Goal: Transaction & Acquisition: Book appointment/travel/reservation

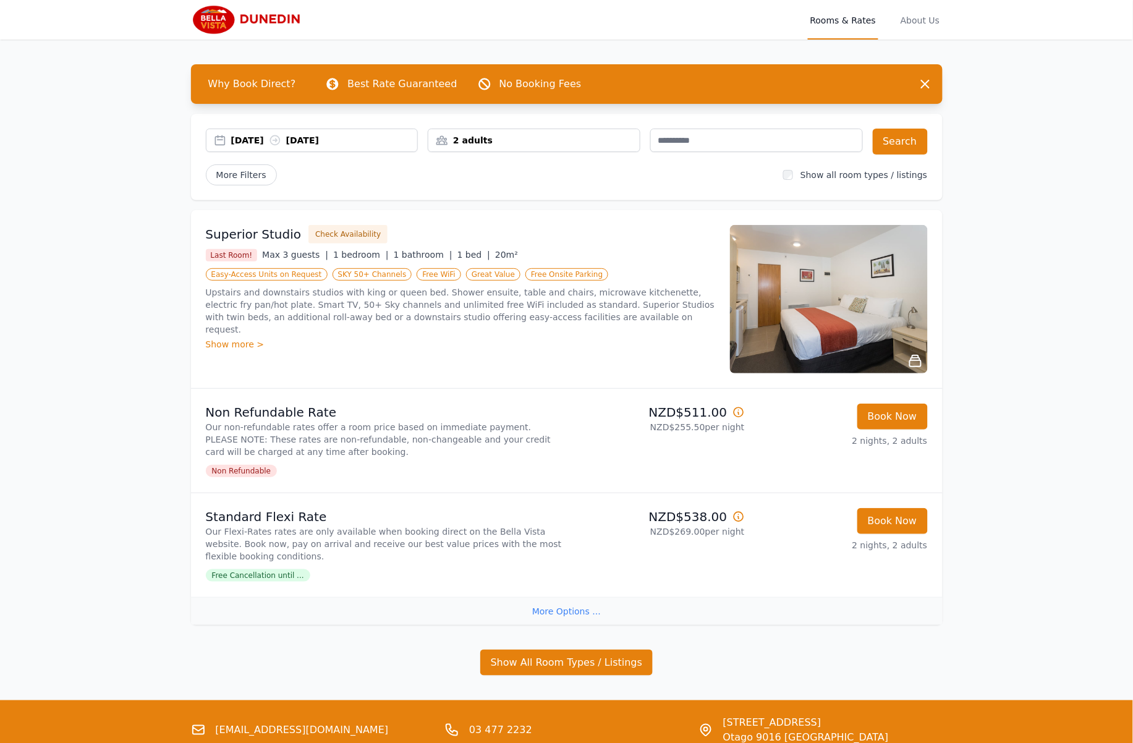
click at [915, 362] on icon at bounding box center [915, 361] width 15 height 15
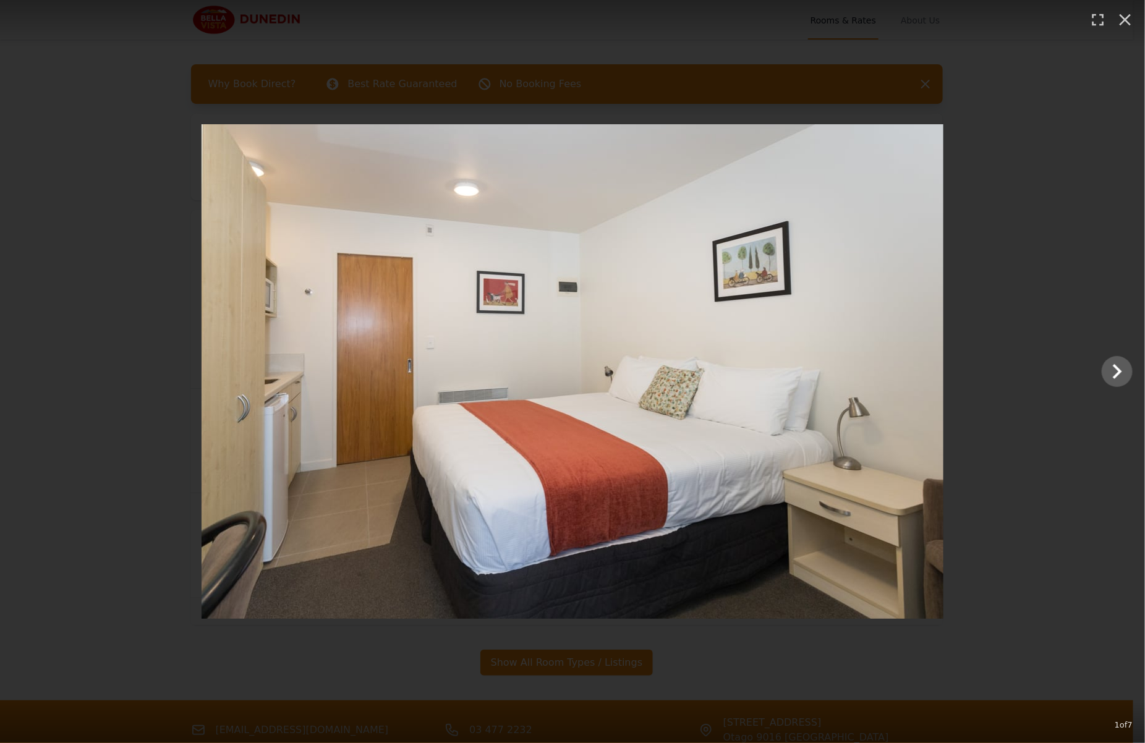
click at [545, 341] on img at bounding box center [572, 371] width 742 height 494
click at [1122, 22] on icon "button" at bounding box center [1125, 20] width 20 height 20
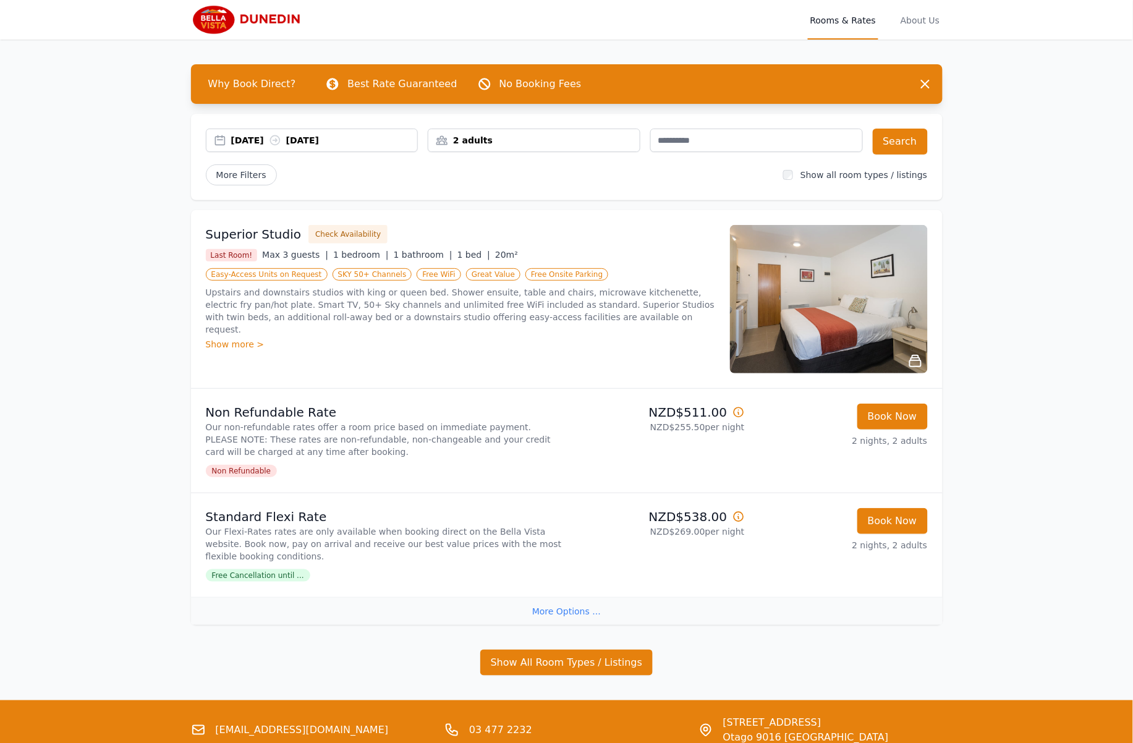
click at [237, 139] on div "[DATE] [DATE]" at bounding box center [324, 140] width 187 height 12
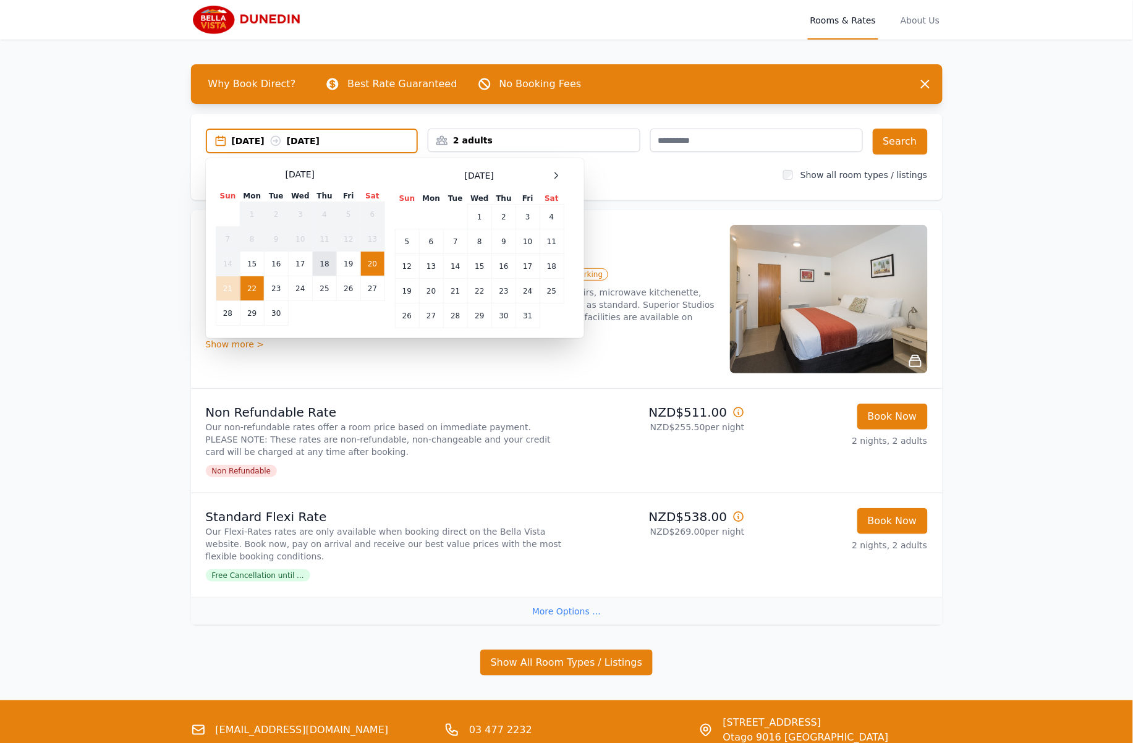
click at [331, 266] on td "18" at bounding box center [325, 264] width 24 height 25
click at [322, 142] on div "[DATE] --" at bounding box center [324, 141] width 185 height 12
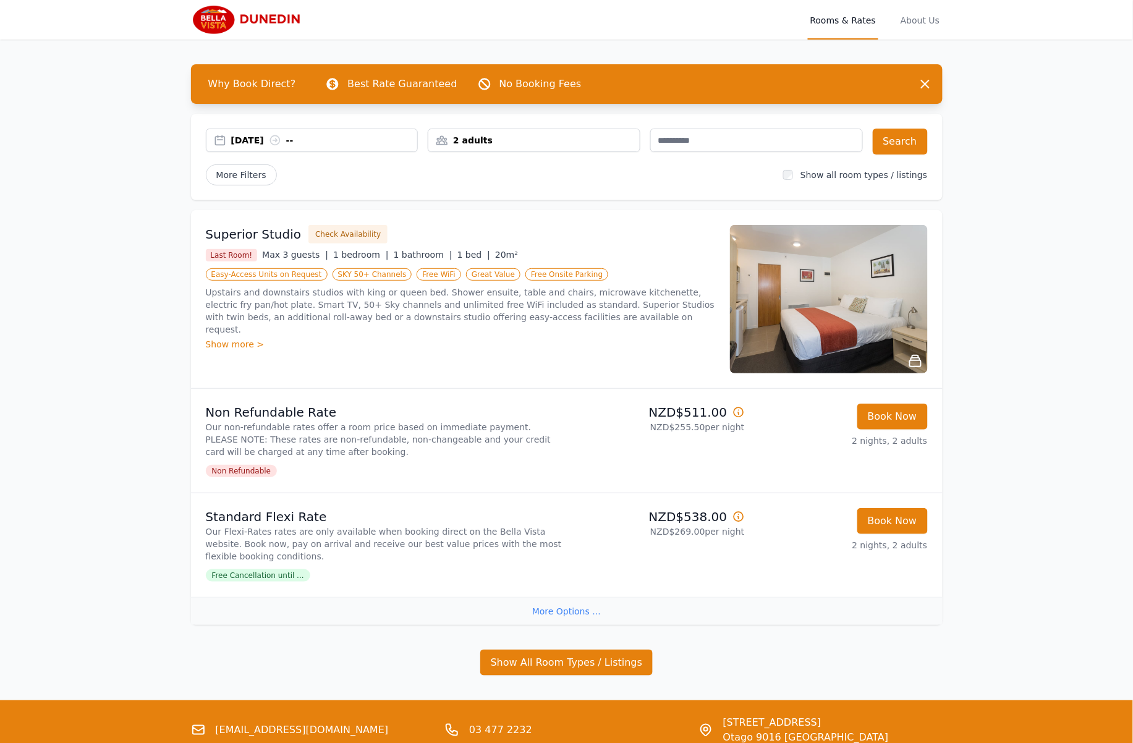
click at [316, 140] on div "[DATE] --" at bounding box center [324, 140] width 187 height 12
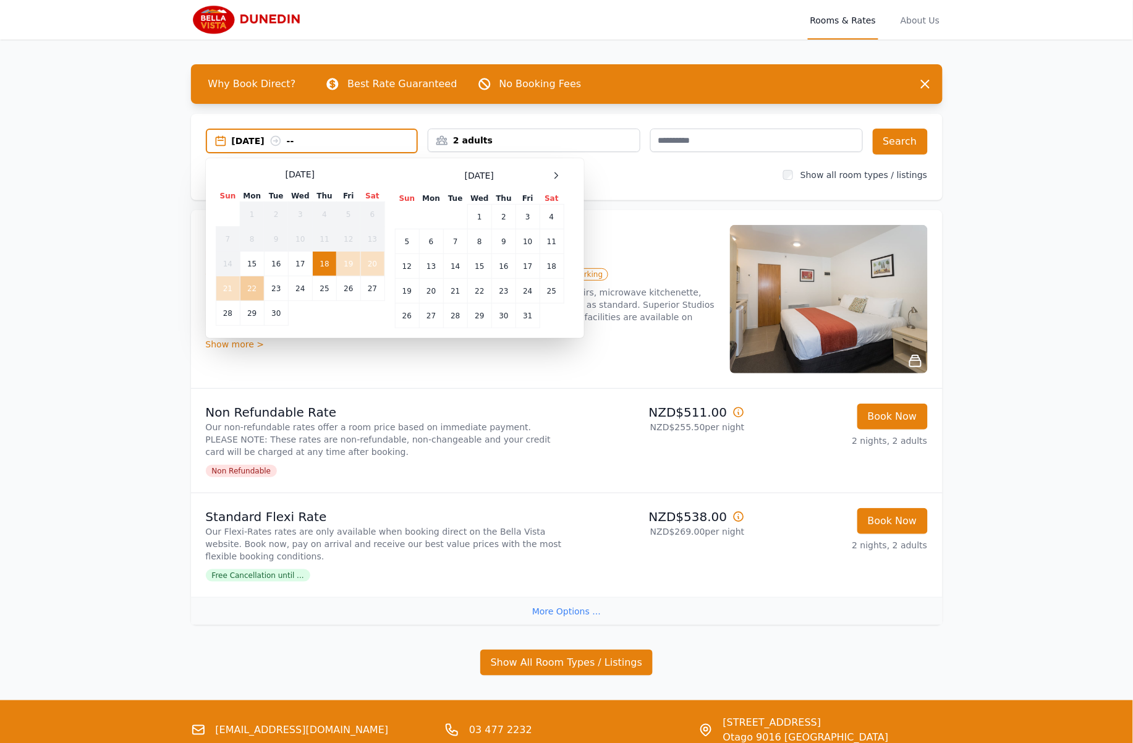
click at [246, 292] on td "22" at bounding box center [252, 288] width 24 height 25
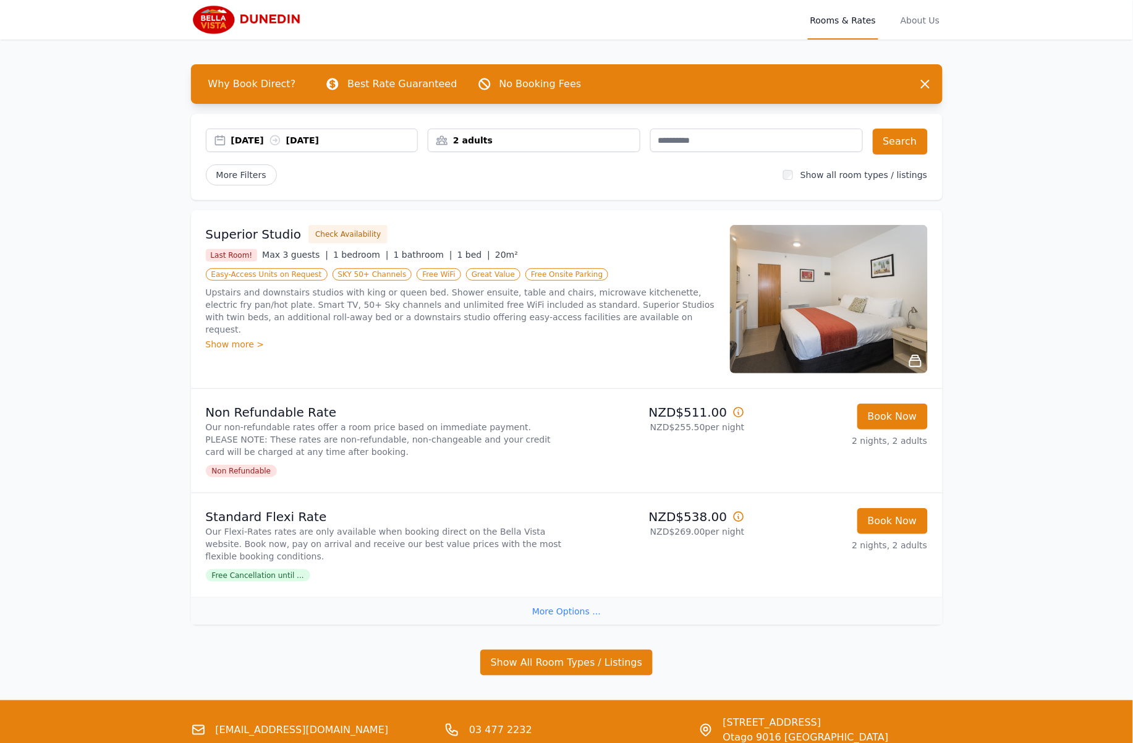
click at [501, 146] on div "2 adults" at bounding box center [533, 140] width 211 height 12
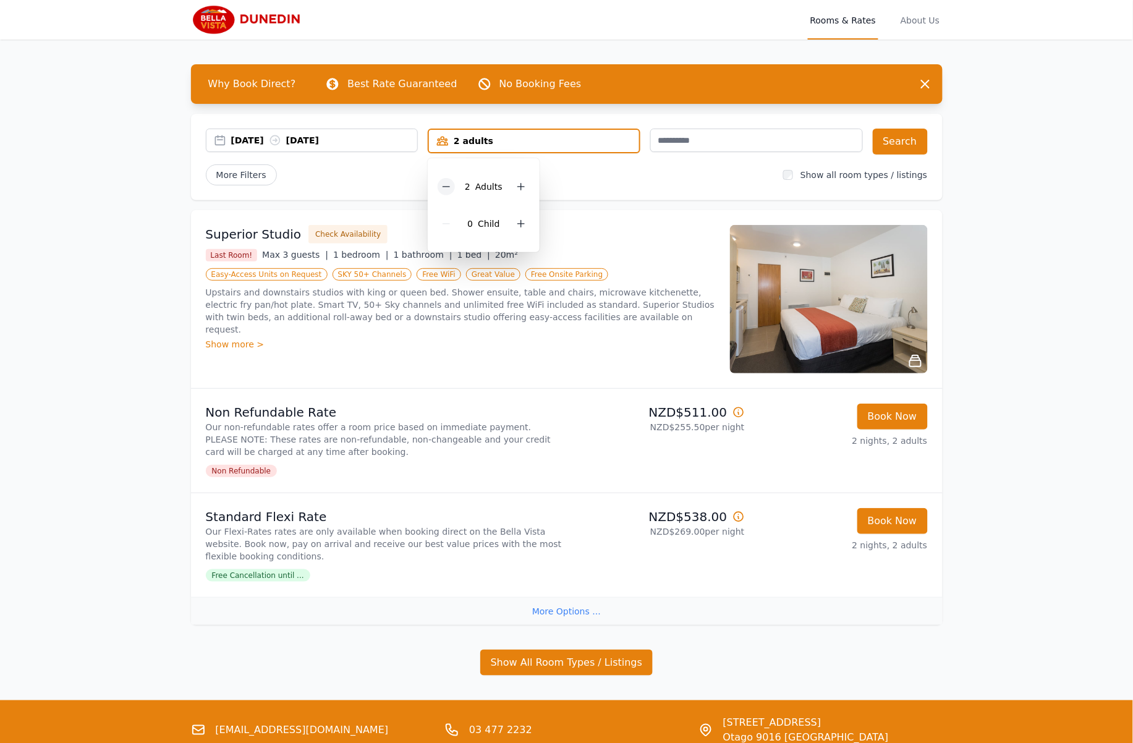
click at [450, 186] on icon at bounding box center [446, 187] width 10 height 10
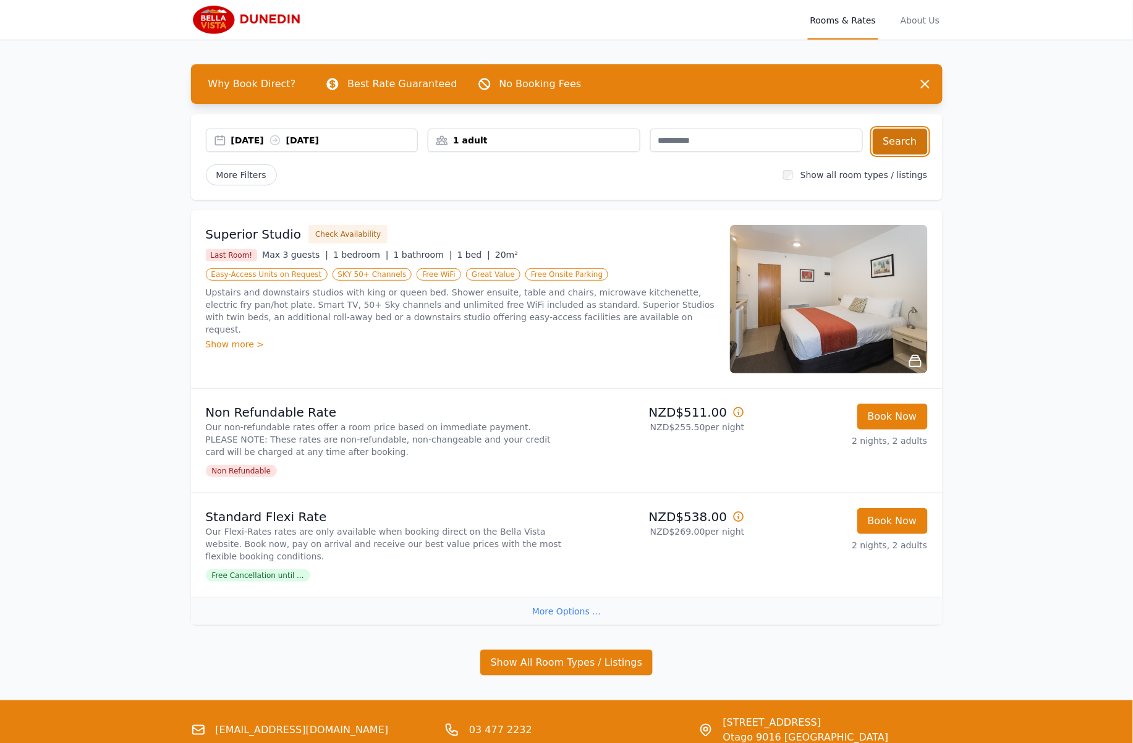
click at [897, 151] on button "Search" at bounding box center [900, 142] width 55 height 26
click at [260, 144] on div "[DATE] [DATE]" at bounding box center [324, 140] width 187 height 12
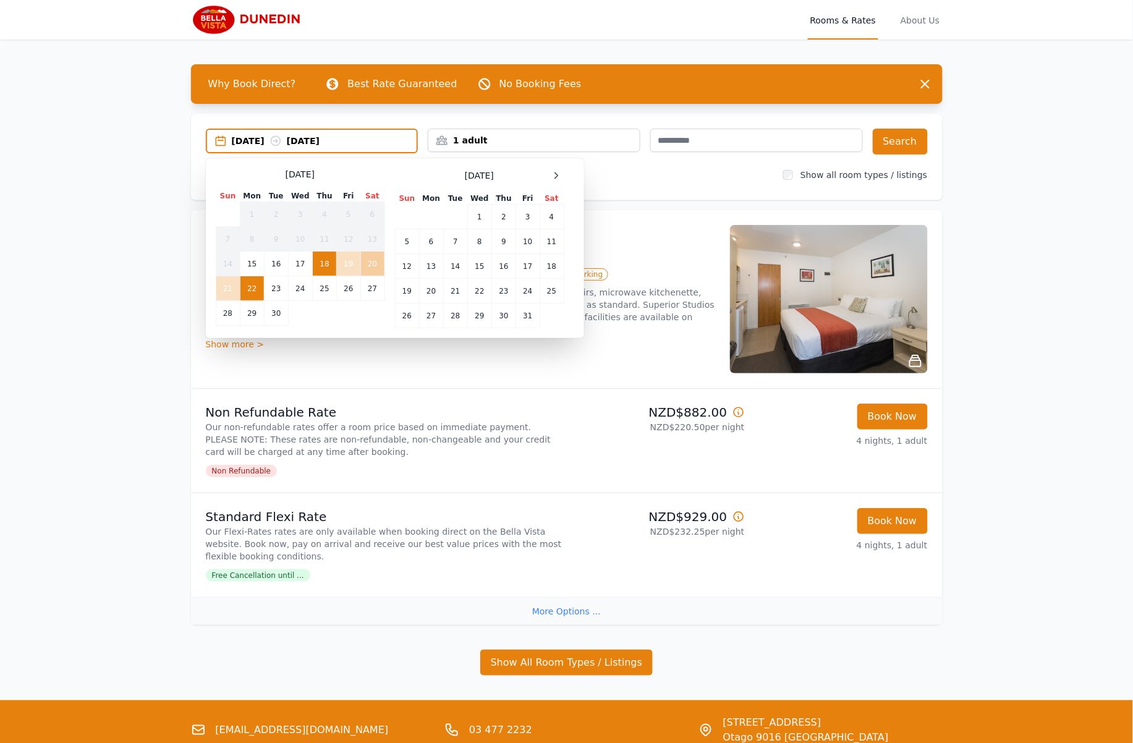
click at [377, 264] on td "20" at bounding box center [372, 264] width 24 height 25
click at [247, 289] on td "22" at bounding box center [252, 288] width 24 height 25
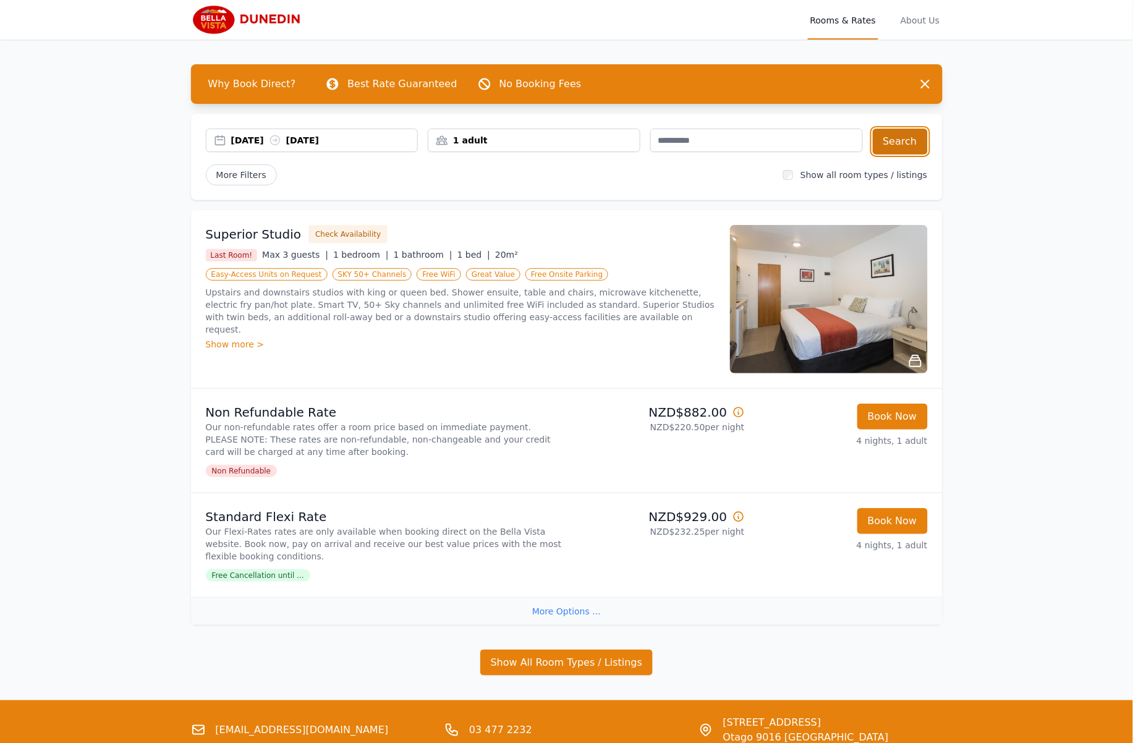
click at [910, 145] on button "Search" at bounding box center [900, 142] width 55 height 26
click at [511, 661] on button "Show All Room Types / Listings" at bounding box center [566, 663] width 173 height 26
